Goal: Task Accomplishment & Management: Use online tool/utility

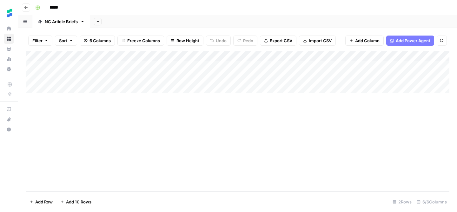
click at [135, 124] on div "Add Column" at bounding box center [237, 121] width 423 height 140
click at [54, 91] on div "Add Column" at bounding box center [237, 72] width 423 height 42
type textarea "**********"
click at [176, 86] on div "Add Column" at bounding box center [237, 77] width 423 height 53
click at [171, 90] on div "Add Column" at bounding box center [237, 77] width 423 height 53
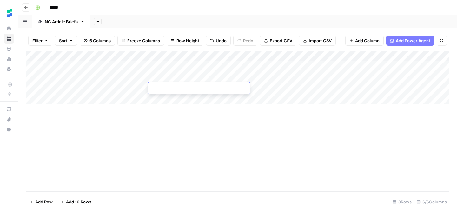
type textarea "**********"
click at [297, 152] on div "Add Column" at bounding box center [237, 121] width 423 height 140
click at [226, 88] on div "Add Column" at bounding box center [237, 77] width 423 height 53
click at [230, 89] on div "Add Column" at bounding box center [237, 77] width 423 height 53
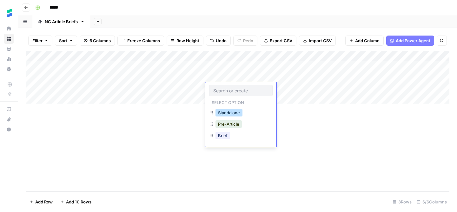
click at [232, 112] on button "Standalone" at bounding box center [228, 113] width 27 height 8
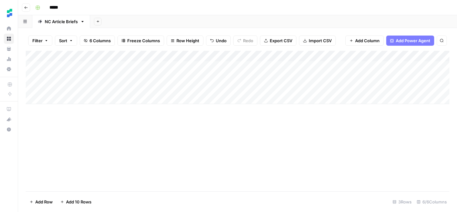
click at [269, 87] on div "Add Column" at bounding box center [237, 77] width 423 height 53
click at [72, 101] on div "Add Column" at bounding box center [237, 77] width 423 height 53
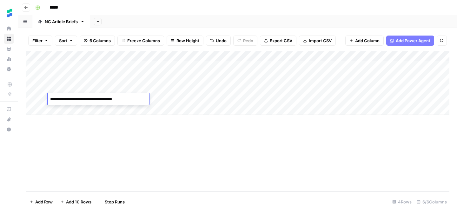
type textarea "**********"
click at [174, 98] on div "Add Column" at bounding box center [237, 83] width 423 height 64
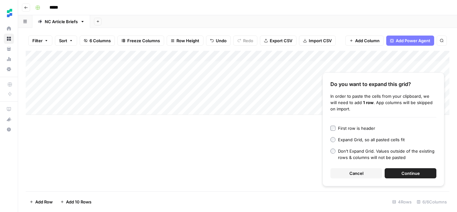
click at [361, 174] on span "Cancel" at bounding box center [356, 173] width 14 height 6
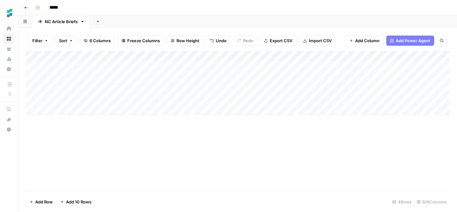
click at [175, 99] on div "Add Column" at bounding box center [237, 83] width 423 height 64
type textarea "**********"
click at [295, 136] on div "Add Column" at bounding box center [237, 121] width 423 height 140
click at [227, 97] on div "Add Column" at bounding box center [237, 83] width 423 height 64
click at [227, 99] on div "Add Column" at bounding box center [237, 83] width 423 height 64
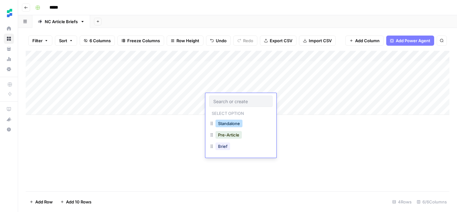
click at [229, 122] on button "Standalone" at bounding box center [228, 124] width 27 height 8
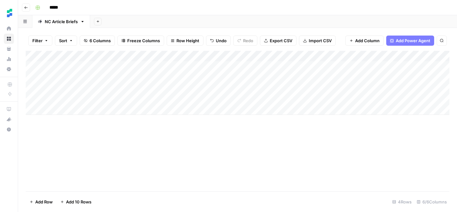
click at [322, 129] on div "Add Column" at bounding box center [237, 121] width 423 height 140
click at [330, 99] on div "Add Column" at bounding box center [237, 83] width 423 height 64
click at [387, 87] on div "Add Column" at bounding box center [237, 83] width 423 height 64
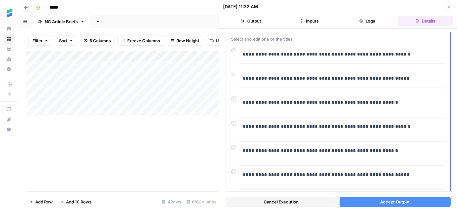
scroll to position [33, 0]
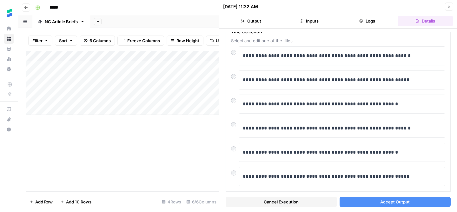
click at [386, 203] on span "Accept Output" at bounding box center [394, 201] width 29 height 6
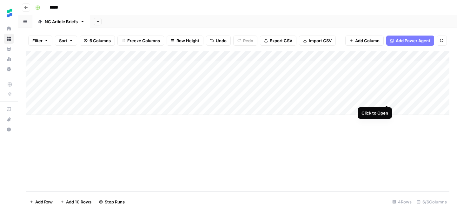
click at [386, 97] on div "Add Column" at bounding box center [237, 83] width 423 height 64
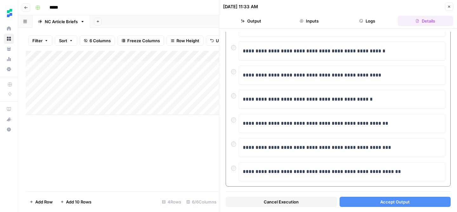
scroll to position [135, 0]
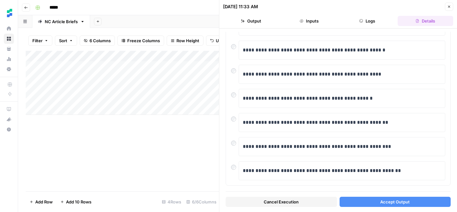
click at [388, 203] on span "Accept Output" at bounding box center [394, 201] width 29 height 6
